Goal: Check status: Check status

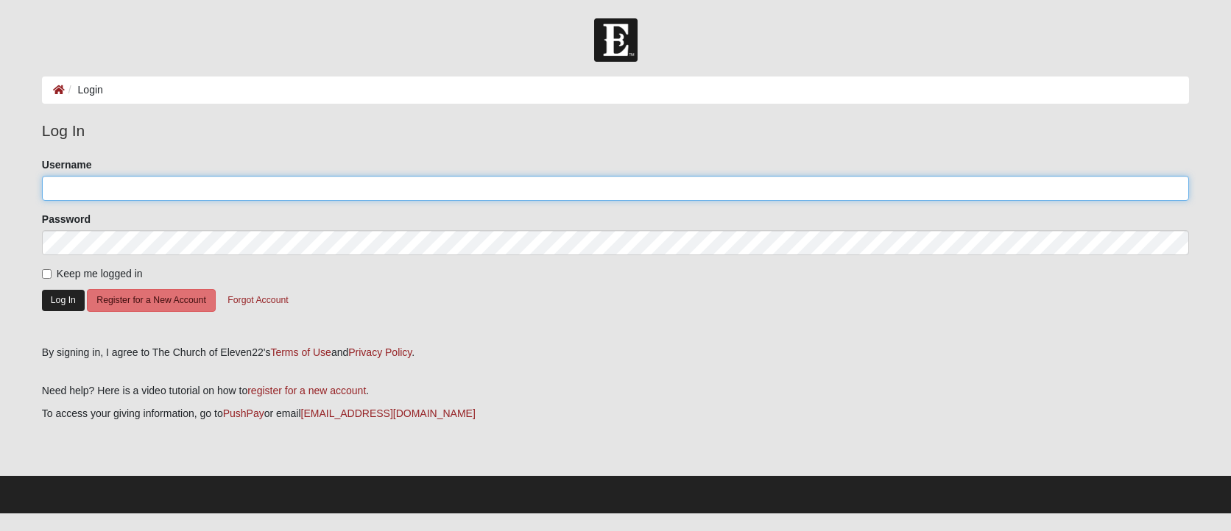
type input "thegatewoods2"
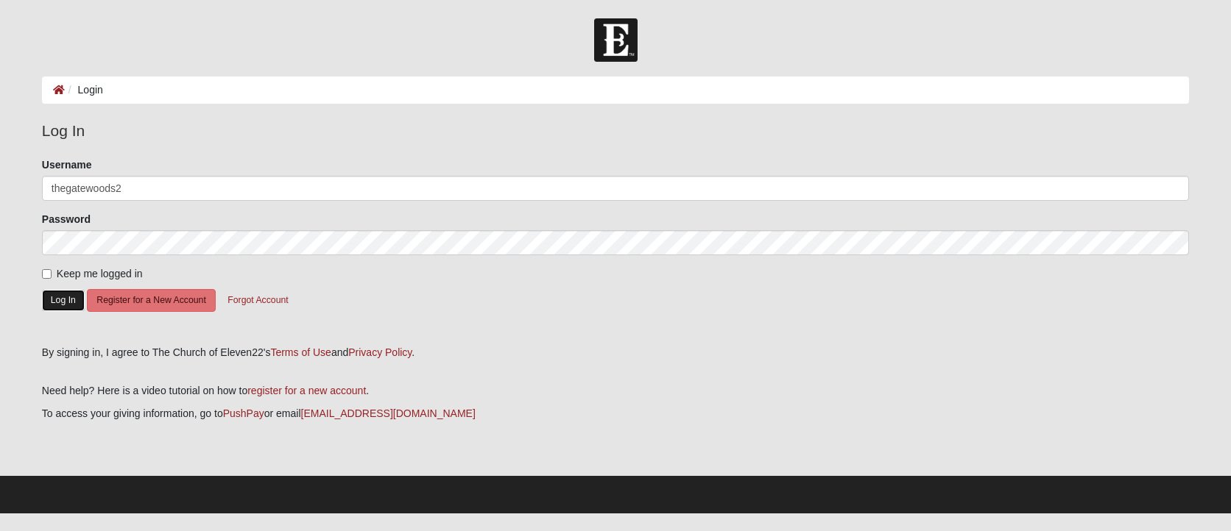
click at [57, 305] on button "Log In" at bounding box center [63, 300] width 43 height 21
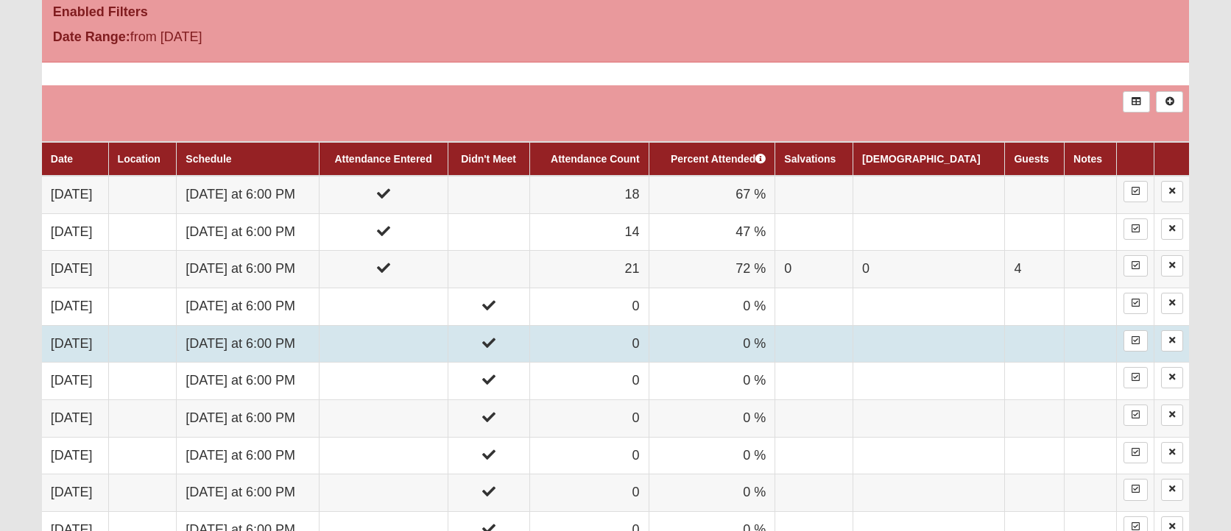
scroll to position [808, 0]
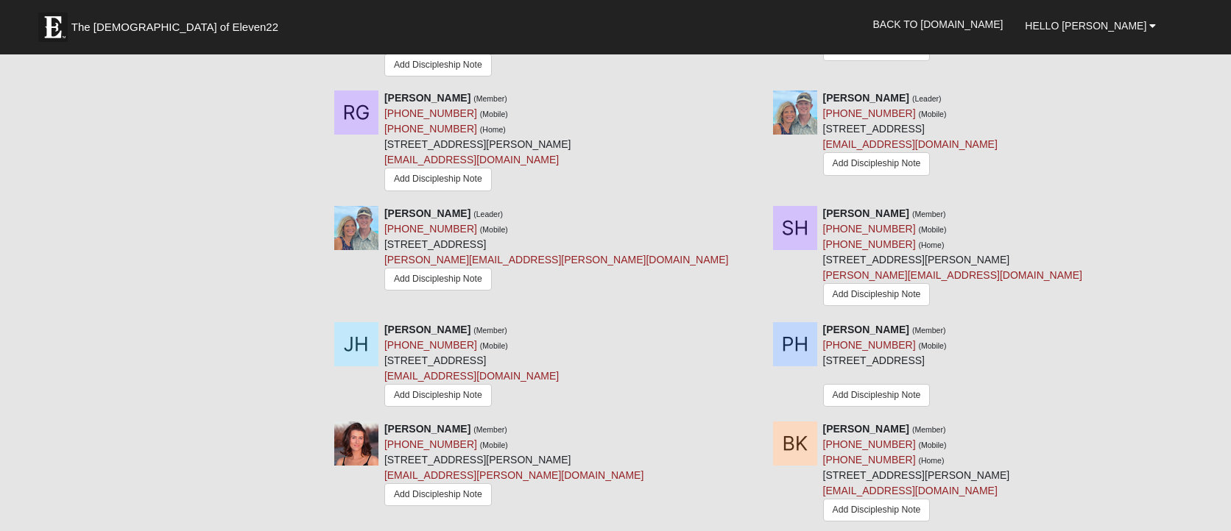
scroll to position [1049, 0]
